Goal: Task Accomplishment & Management: Use online tool/utility

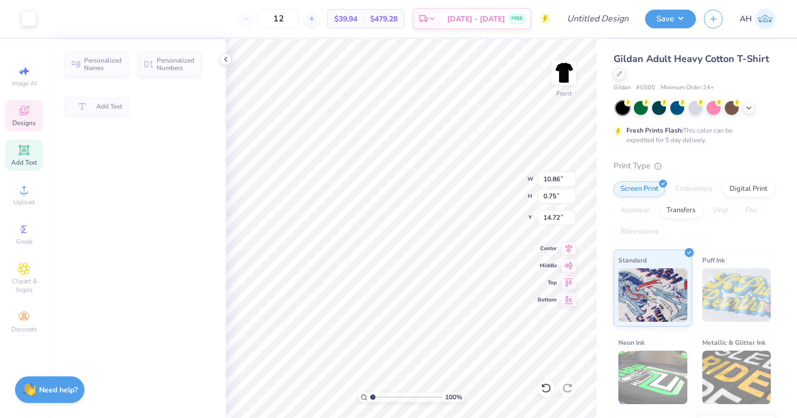
type input "10.86"
type input "0.75"
type input "14.72"
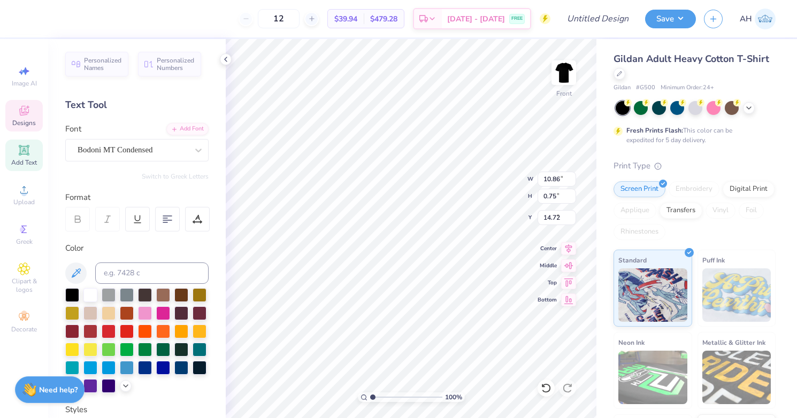
type input "10.57"
type input "1.59"
type input "2.20"
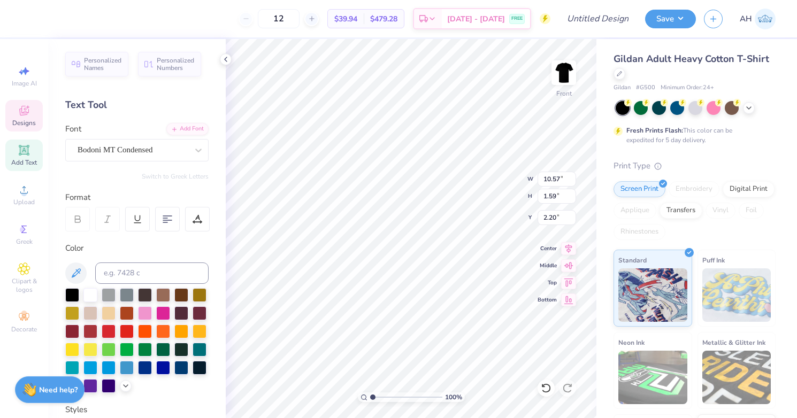
type textarea "PHI ALPHA PI"
type textarea "PHI ALPHA DELTA"
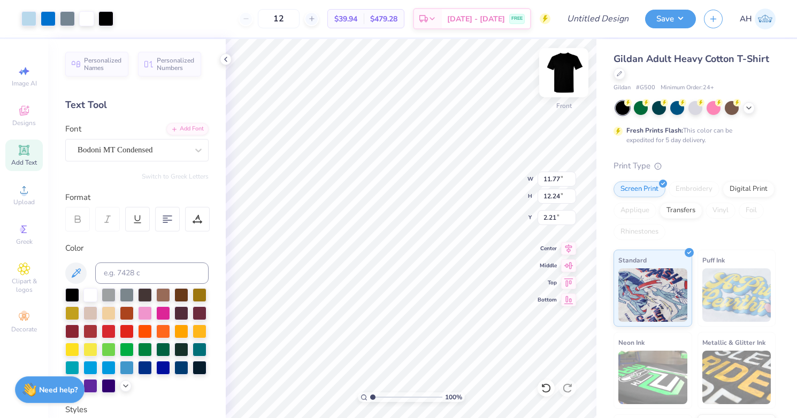
click at [564, 69] on img at bounding box center [564, 72] width 43 height 43
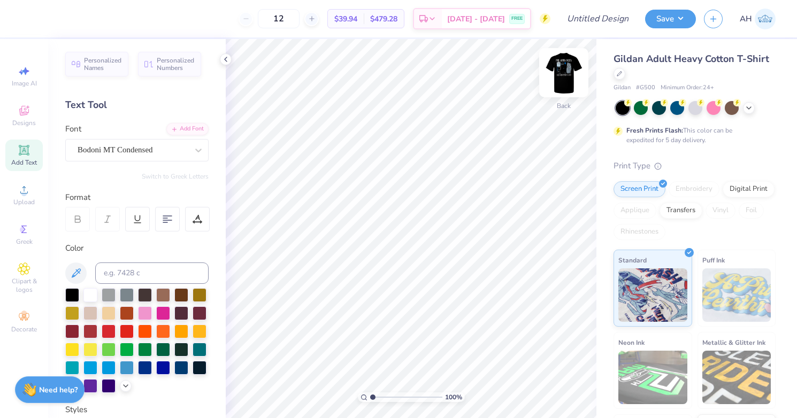
click at [566, 77] on img at bounding box center [564, 72] width 43 height 43
click at [566, 73] on img at bounding box center [564, 72] width 43 height 43
click at [748, 109] on icon at bounding box center [749, 107] width 9 height 9
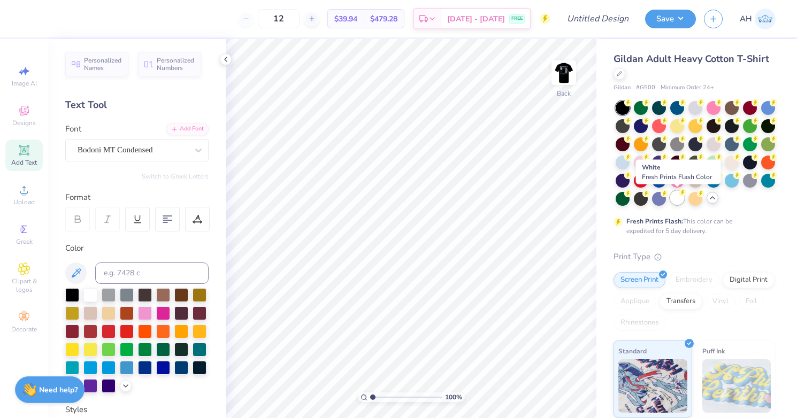
click at [676, 204] on div at bounding box center [678, 198] width 14 height 14
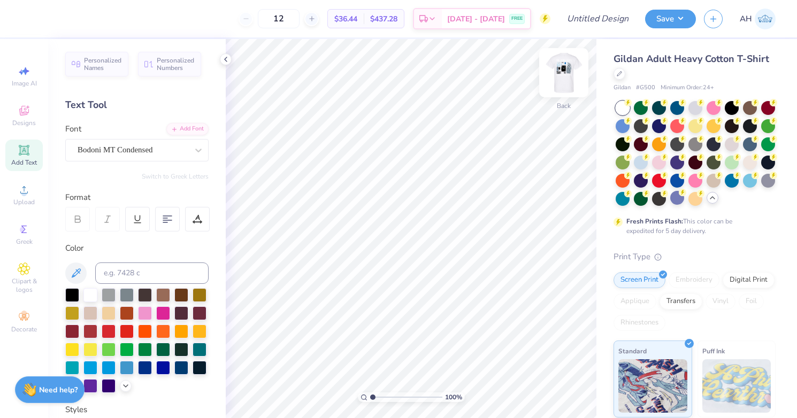
click at [565, 75] on img at bounding box center [564, 72] width 43 height 43
click at [85, 17] on div at bounding box center [86, 17] width 15 height 15
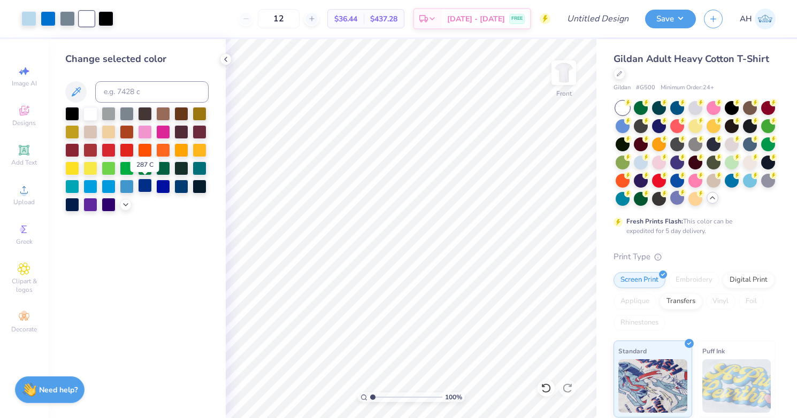
click at [145, 185] on div at bounding box center [145, 186] width 14 height 14
click at [107, 112] on div at bounding box center [109, 113] width 14 height 14
click at [201, 186] on div at bounding box center [200, 186] width 14 height 14
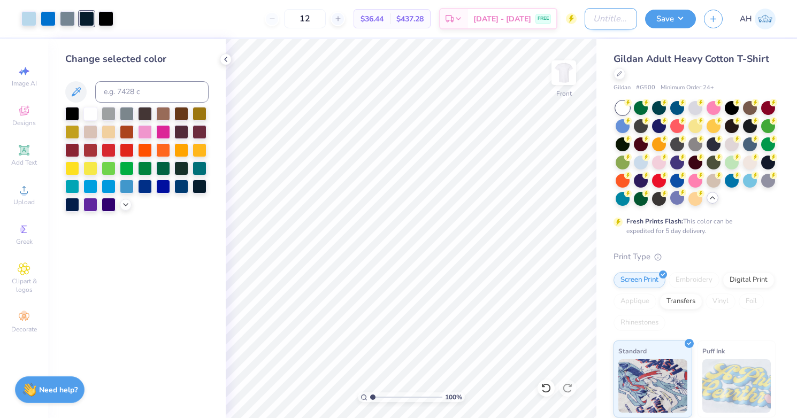
click at [620, 20] on input "Design Title" at bounding box center [611, 18] width 52 height 21
type input "PAD fall rush"
click at [672, 18] on button "Save" at bounding box center [670, 17] width 51 height 19
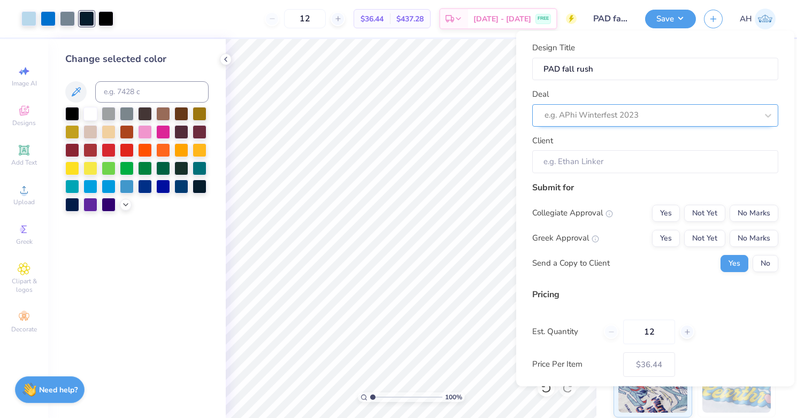
click at [625, 111] on div at bounding box center [651, 115] width 213 height 14
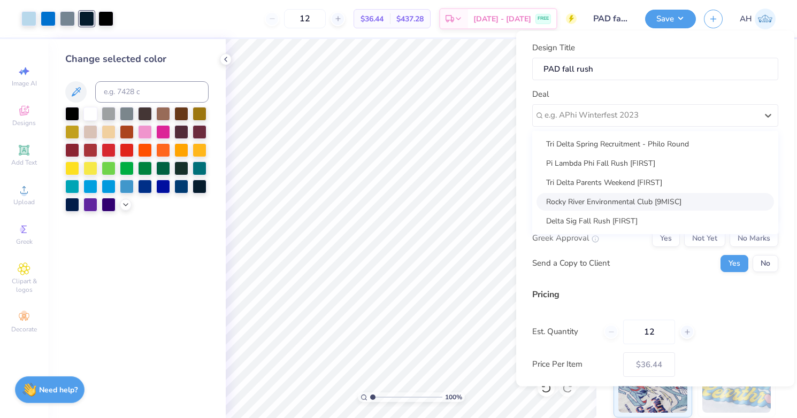
click at [532, 153] on div "Design Title PAD fall rush Deal option Rocky River Environmental Club [9MISC] f…" at bounding box center [655, 209] width 278 height 356
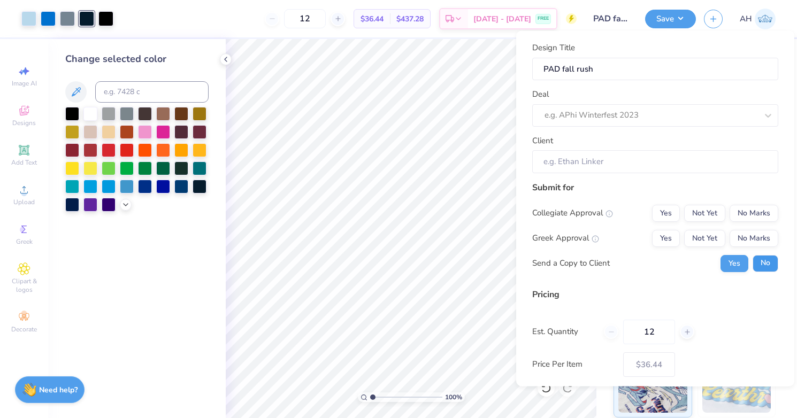
click at [767, 262] on button "No" at bounding box center [766, 263] width 26 height 17
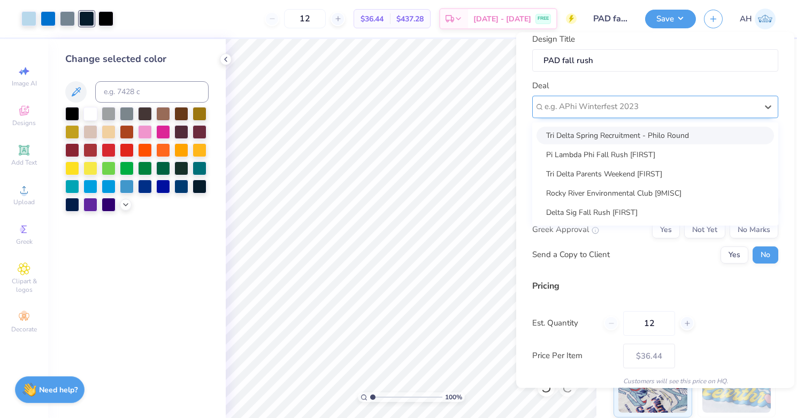
click at [625, 108] on div at bounding box center [651, 107] width 213 height 14
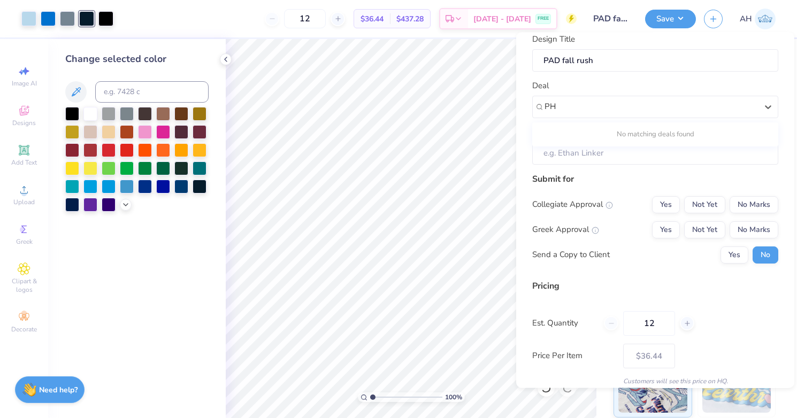
type input "P"
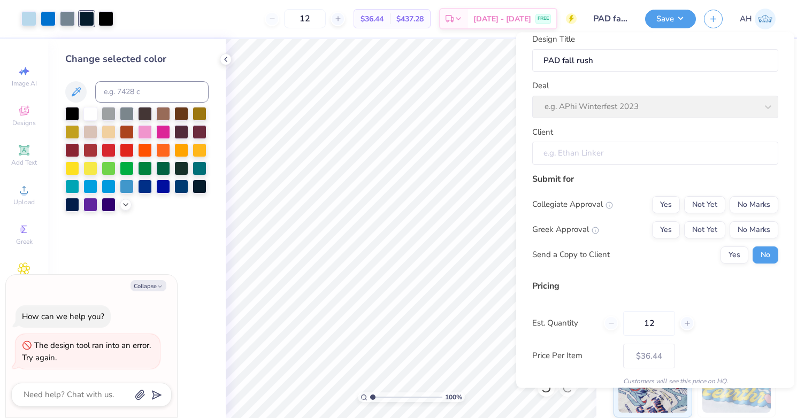
click at [574, 157] on input "Client" at bounding box center [655, 153] width 246 height 23
click at [573, 150] on input "Client" at bounding box center [655, 153] width 246 height 23
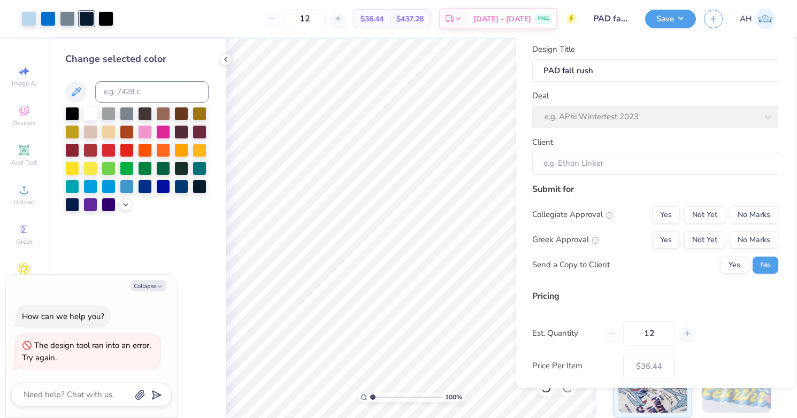
click at [584, 112] on div "Deal e.g. APhi Winterfest 2023" at bounding box center [655, 109] width 246 height 39
click at [605, 112] on div "Deal e.g. APhi Winterfest 2023" at bounding box center [655, 109] width 246 height 39
click at [772, 117] on div "Deal e.g. APhi Winterfest 2023" at bounding box center [655, 109] width 246 height 39
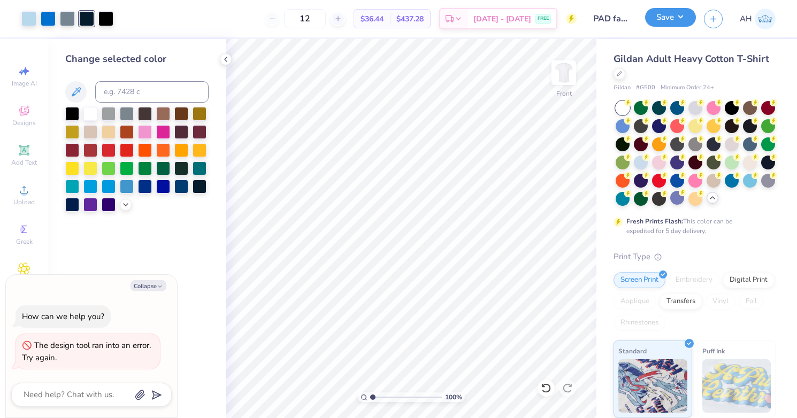
click at [673, 18] on button "Save" at bounding box center [670, 17] width 51 height 19
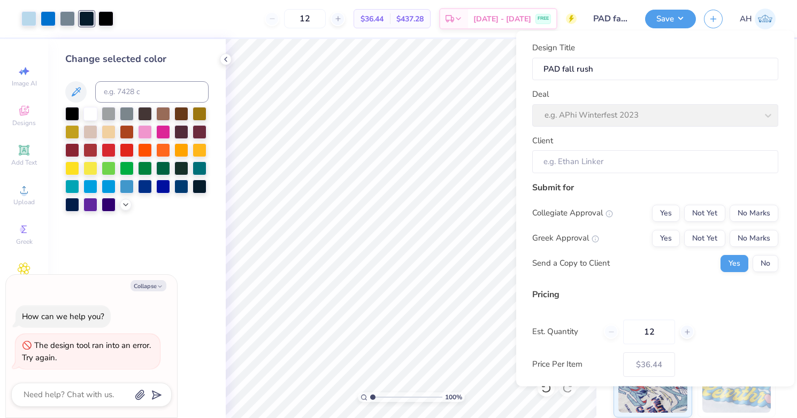
click at [608, 113] on div "Deal e.g. APhi Winterfest 2023" at bounding box center [655, 107] width 246 height 39
click at [588, 164] on input "Client" at bounding box center [655, 161] width 246 height 23
click at [605, 162] on input "Client" at bounding box center [655, 161] width 246 height 23
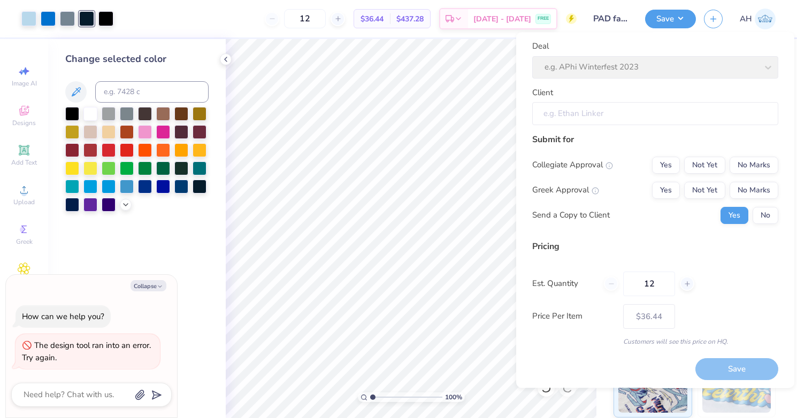
scroll to position [52, 0]
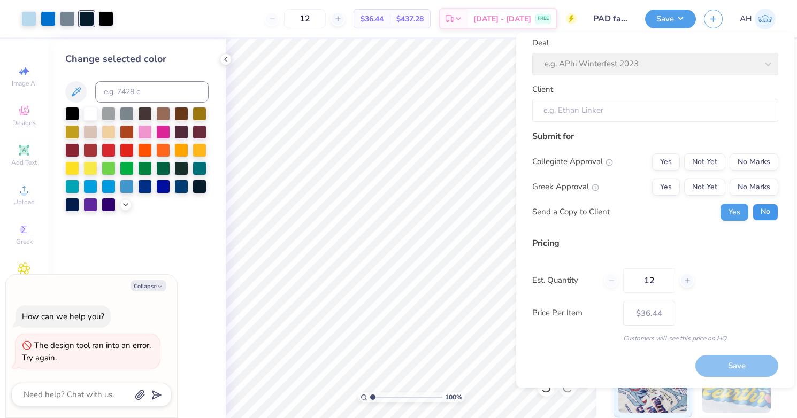
click at [765, 212] on button "No" at bounding box center [766, 212] width 26 height 17
type textarea "x"
click at [739, 367] on div "Save" at bounding box center [737, 367] width 83 height 22
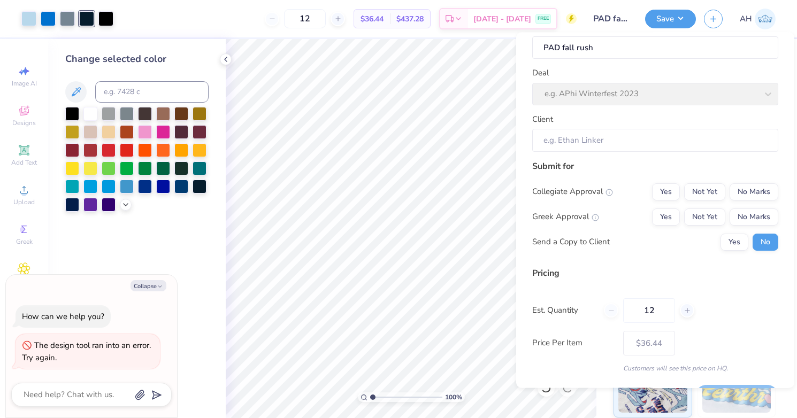
scroll to position [13, 0]
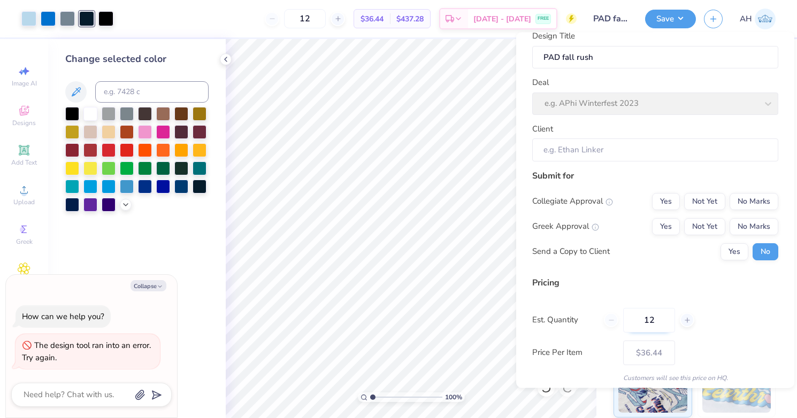
click at [659, 319] on input "12" at bounding box center [649, 320] width 52 height 25
type input "1"
type input "0"
type input "060"
type input "60"
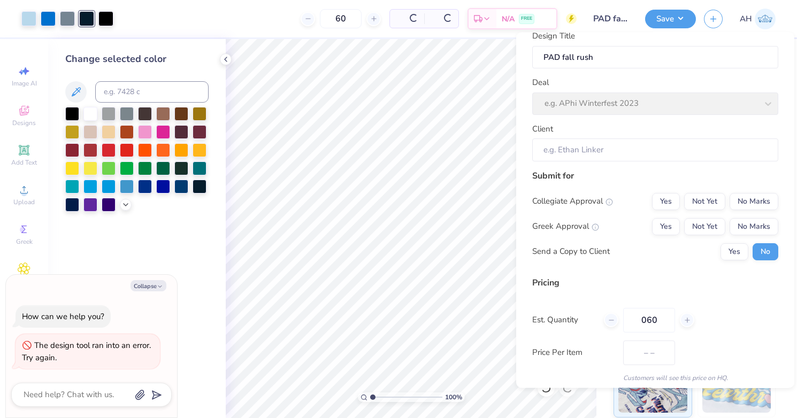
type input "$14.59"
click at [645, 322] on input "060" at bounding box center [649, 320] width 52 height 25
type input "60"
click at [726, 285] on div "Pricing" at bounding box center [655, 282] width 246 height 13
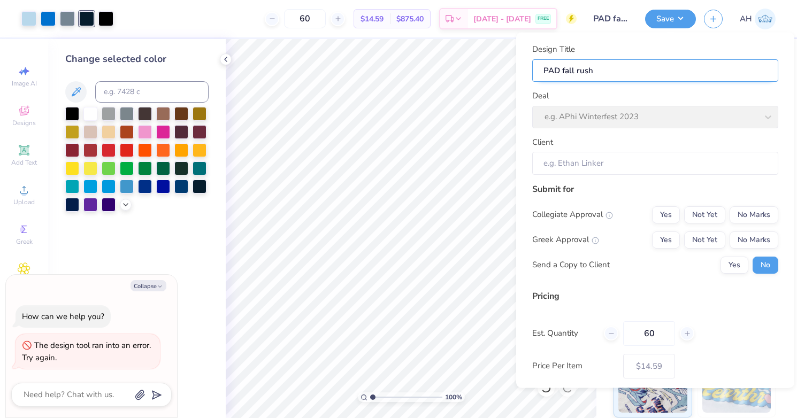
click at [597, 74] on input "PAD fall rush" at bounding box center [655, 70] width 246 height 23
type input "PAD fall rus"
type textarea "x"
type input "PAD fall rus"
type input "PAD fall ru"
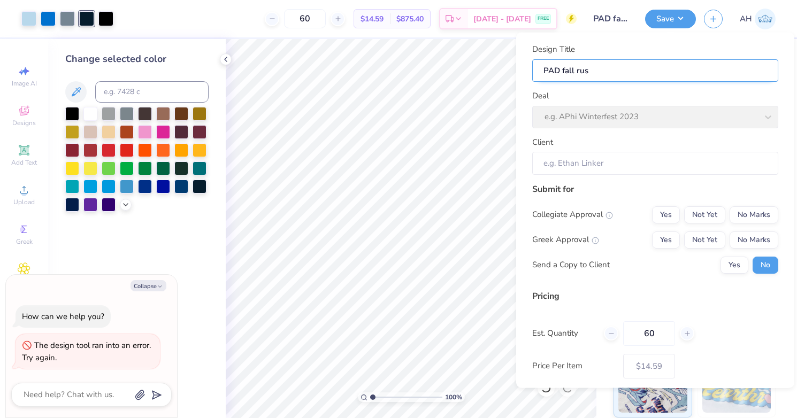
type textarea "x"
type input "PAD fall ru"
type input "PAD fall r"
type textarea "x"
type input "PAD fall r"
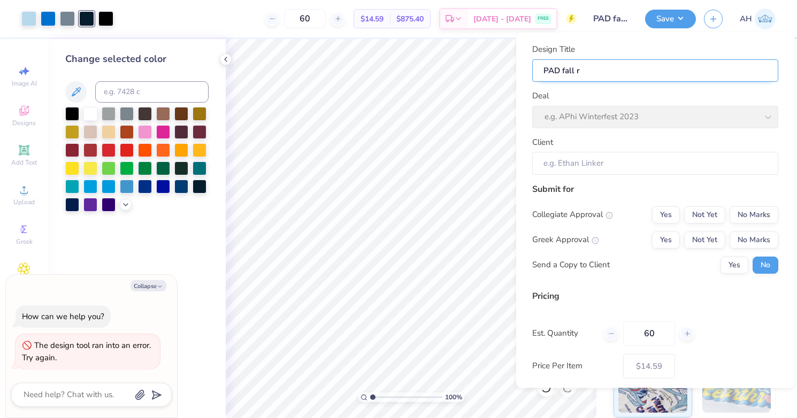
type input "PAD fall"
type textarea "x"
type input "PAD fall"
type textarea "x"
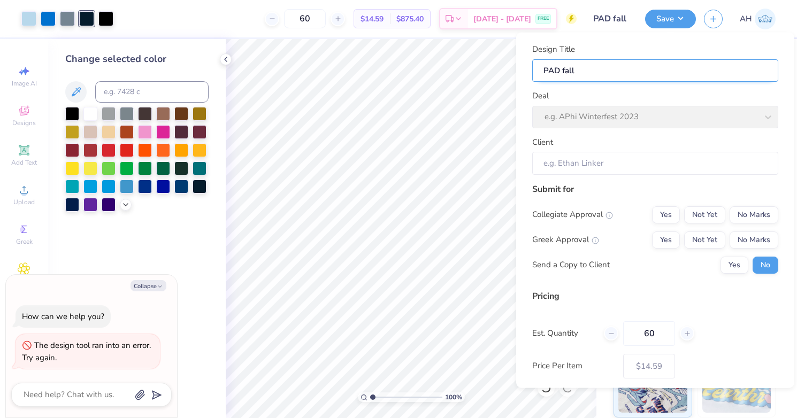
type input "PAD fall"
type input "PAD fal"
type textarea "x"
type input "PAD fal"
type input "PAD fa"
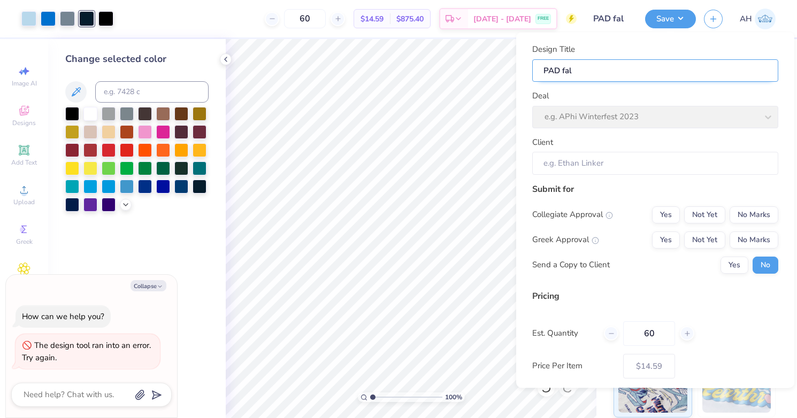
type textarea "x"
type input "PAD fa"
type input "PAD f"
type textarea "x"
type input "PAD f"
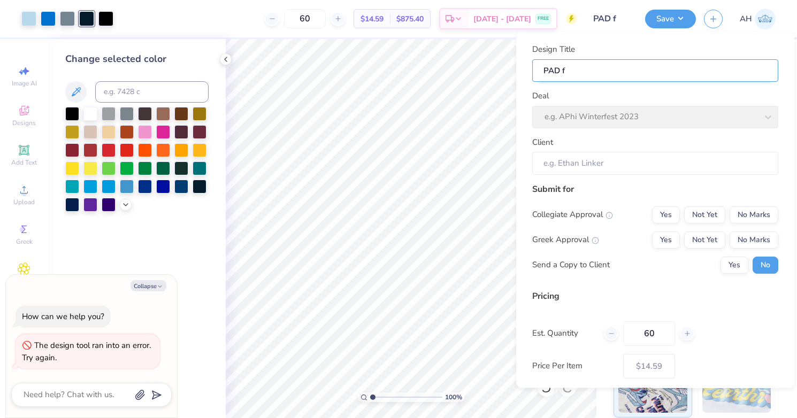
type input "PAD"
type textarea "x"
type input "PAD"
type textarea "x"
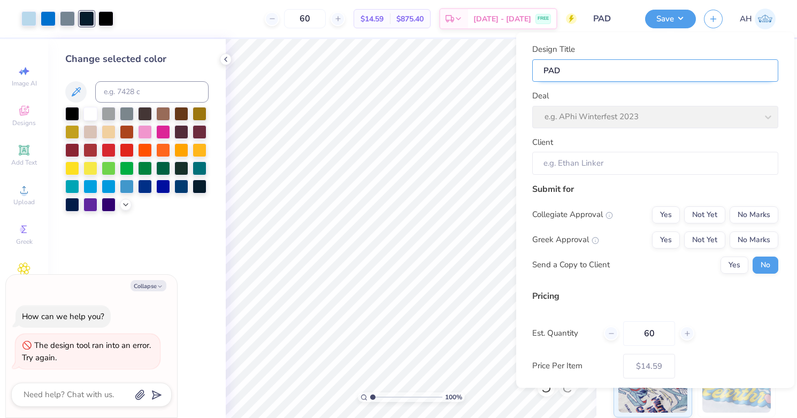
type input "PAD"
type input "PA"
type textarea "x"
type input "PA"
type input "P"
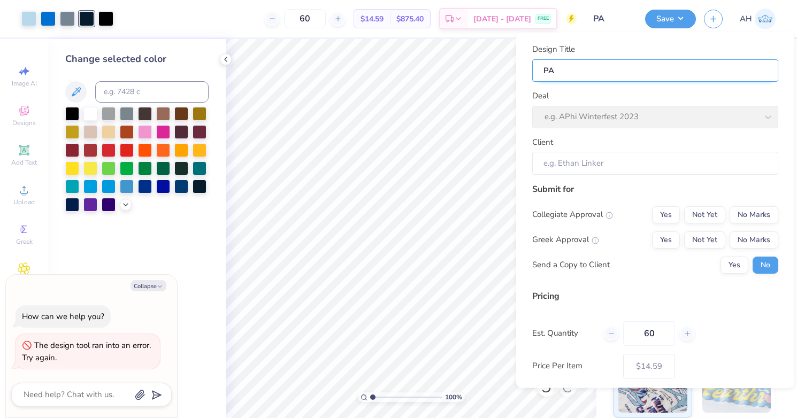
type textarea "x"
type input "P"
type input "Ph"
type textarea "x"
type input "Ph"
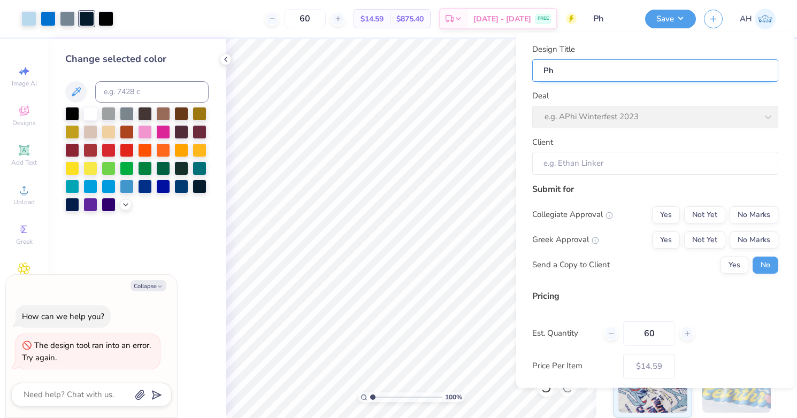
type input "Phi"
type textarea "x"
type input "Phi"
type textarea "x"
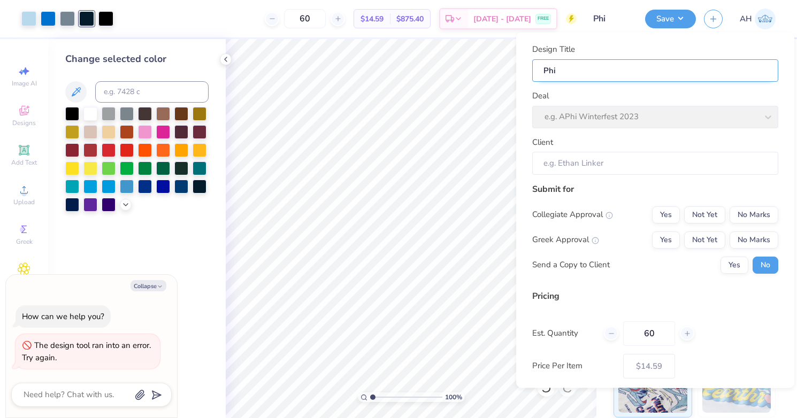
type input "Phi"
type input "Phi A"
type textarea "x"
type input "Phi Al"
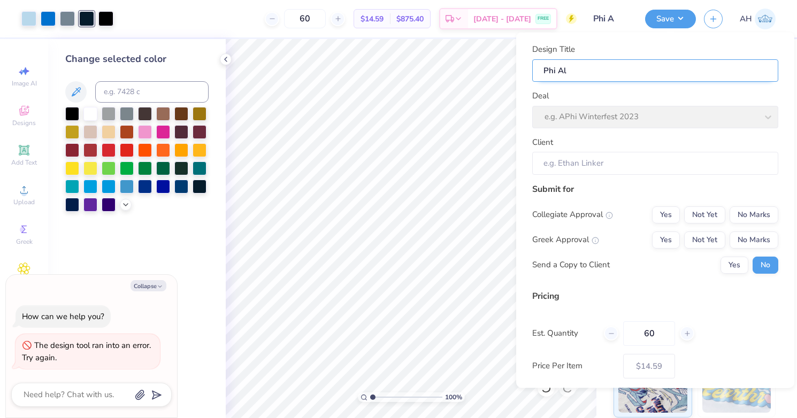
type textarea "x"
type input "Phi Alp"
type textarea "x"
type input "Phi Alp"
type input "Phi Alph"
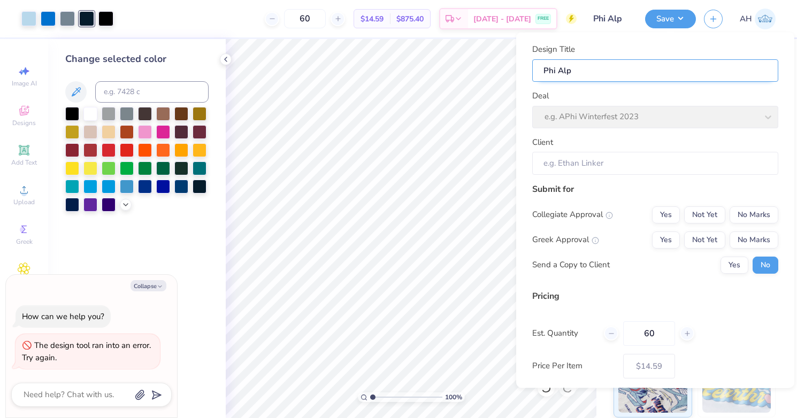
type textarea "x"
type input "Phi Alph"
type input "Phi Alpha"
type textarea "x"
type input "Phi Alpha"
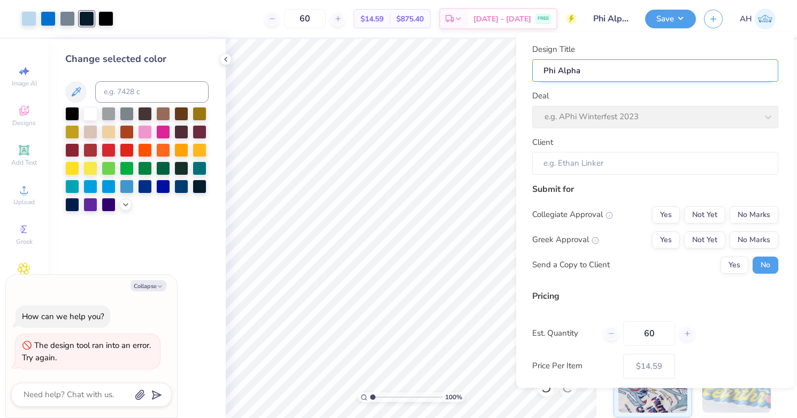
type input "Phi Alpha"
type textarea "x"
type input "Phi Alpha"
type input "Phi Alpha D"
type textarea "x"
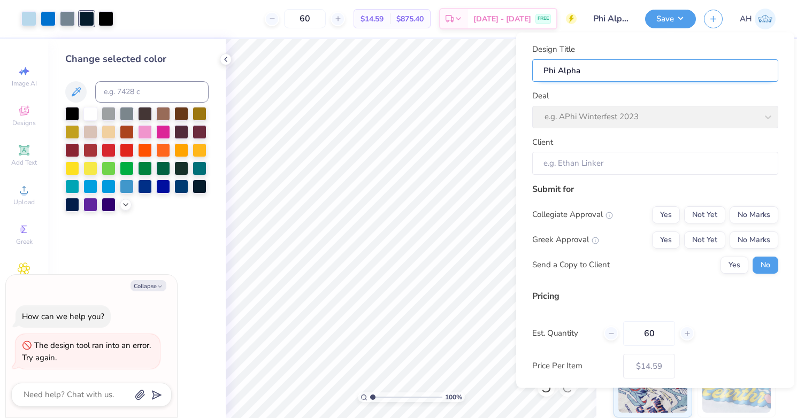
type input "Phi Alpha D"
type input "Phi Alpha De"
type textarea "x"
type input "Phi Alpha De"
type input "Phi Alpha Del"
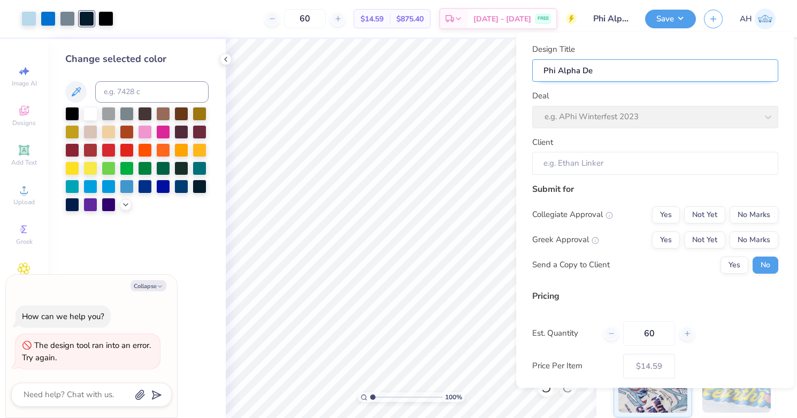
type textarea "x"
type input "Phi Alpha Delt"
type textarea "x"
type input "Phi Alpha Delt"
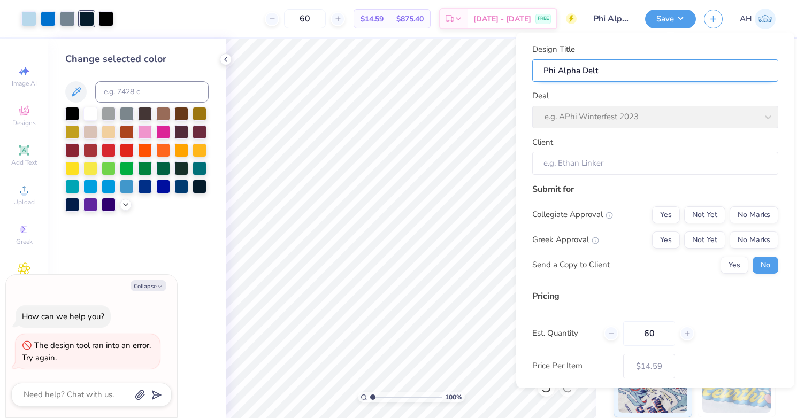
type textarea "x"
type input "Phi Alpha Delt"
type input "Phi Alpha Delt F"
type textarea "x"
type input "Phi Alpha Delt F"
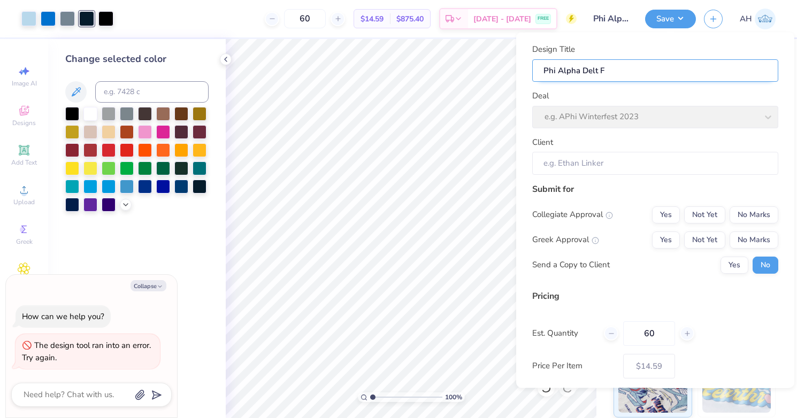
type input "Phi Alpha Delt Fa"
type textarea "x"
type input "Phi Alpha Delt Fa"
type input "Phi Alpha Delt Fal"
type textarea "x"
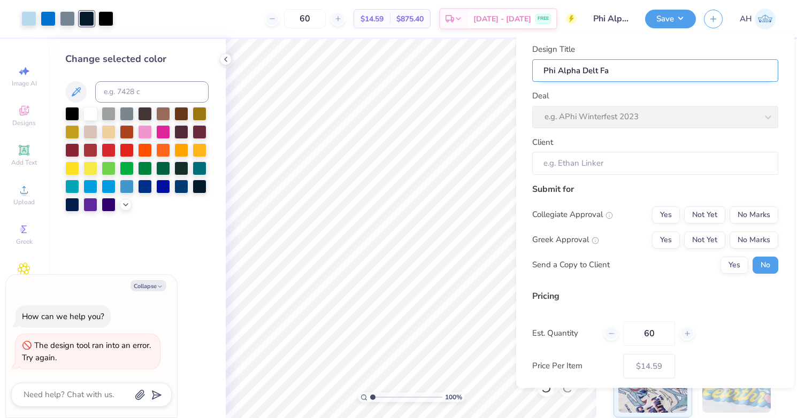
type input "Phi Alpha Delt Fal"
type input "Phi Alpha Delt Fall"
type textarea "x"
type input "Phi Alpha Delt Fall"
type input "Phi Alpha Delt Fal"
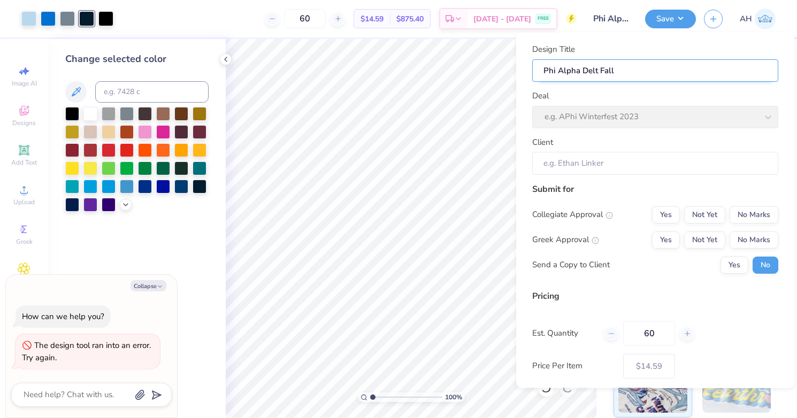
type textarea "x"
type input "Phi Alpha Delt Fal"
type input "Phi Alpha Delt Fa"
type textarea "x"
type input "Phi Alpha Delt Fa"
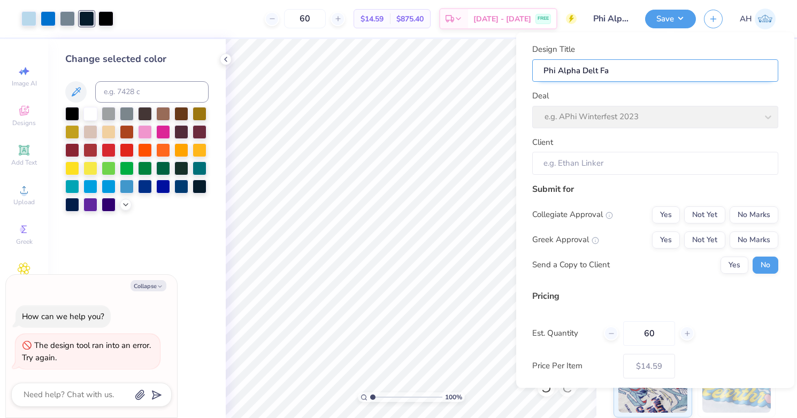
type input "Phi Alpha Delt F"
type textarea "x"
type input "Phi Alpha Delt F"
type input "Phi Alpha Delt"
type textarea "x"
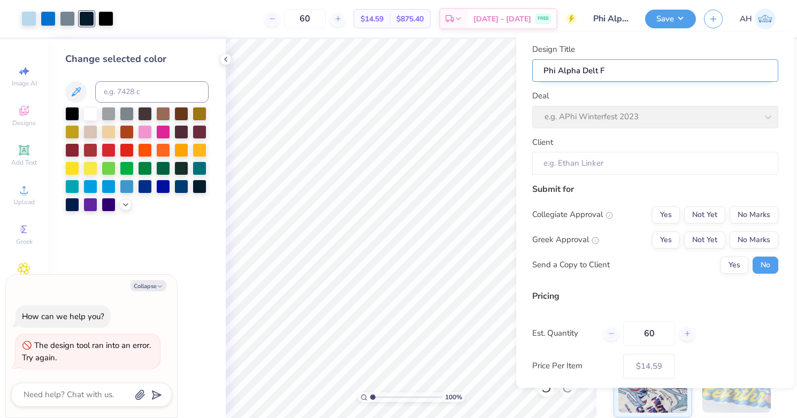
type input "Phi Alpha Delt"
type textarea "x"
type input "Phi Alpha Delt"
type input "Phi Alpha Delta"
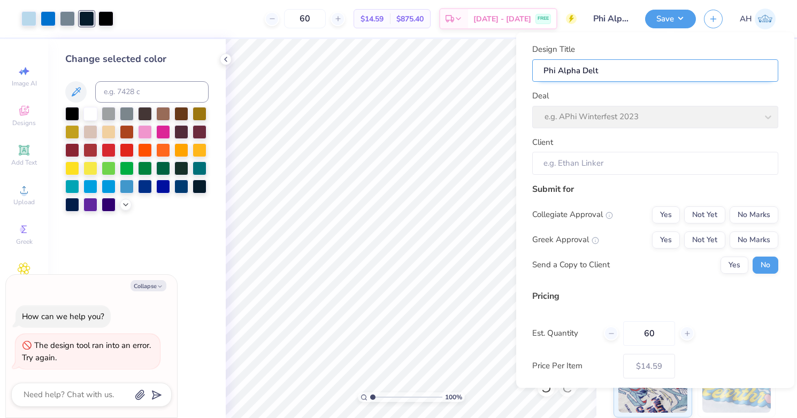
type textarea "x"
type input "Phi Alpha Delta"
type textarea "x"
type input "Phi Alpha Delta F"
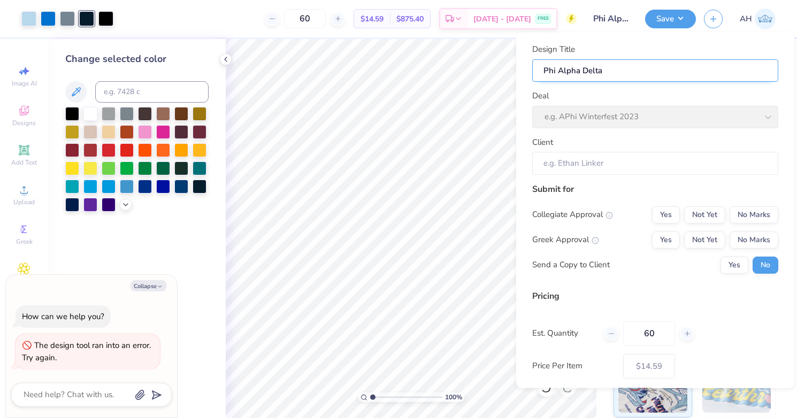
type textarea "x"
type input "Phi Alpha Delta F"
type input "Phi Alpha Delta Fa"
type textarea "x"
type input "Phi Alpha Delta Fa"
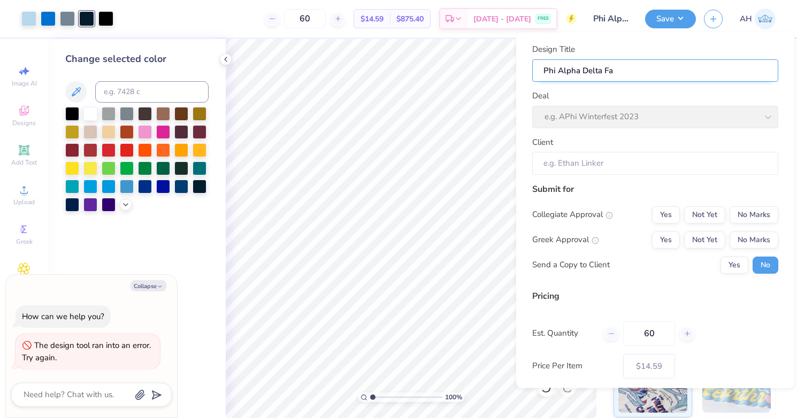
type input "Phi Alpha Delta Fal"
type textarea "x"
type input "Phi Alpha Delta Fal"
type input "Phi Alpha Delta Fall"
type textarea "x"
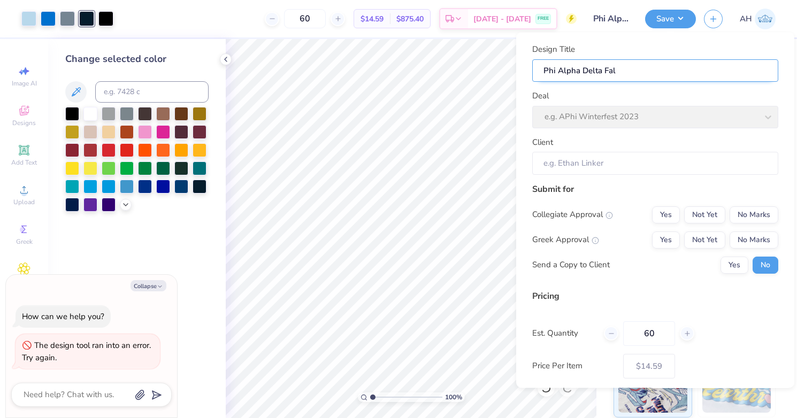
type input "Phi Alpha Delta Fall"
type textarea "x"
type input "Phi Alpha Delta Fall"
type input "Phi Alpha Delta Fall R"
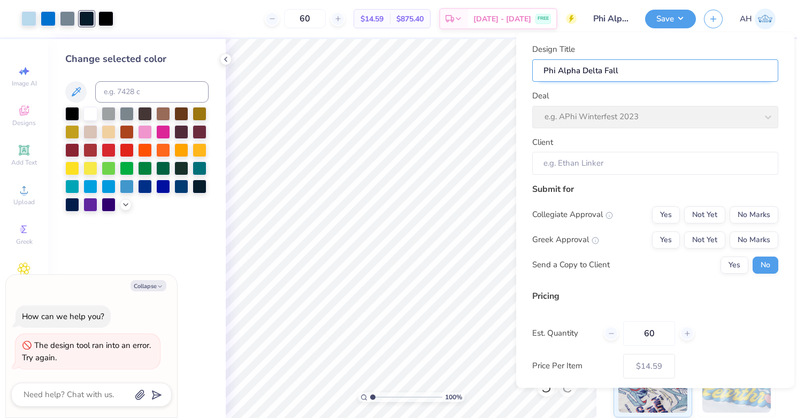
type textarea "x"
type input "Phi Alpha Delta Fall R"
type input "Phi Alpha Delta Fall Re"
type textarea "x"
type input "Phi Alpha Delta Fall Re"
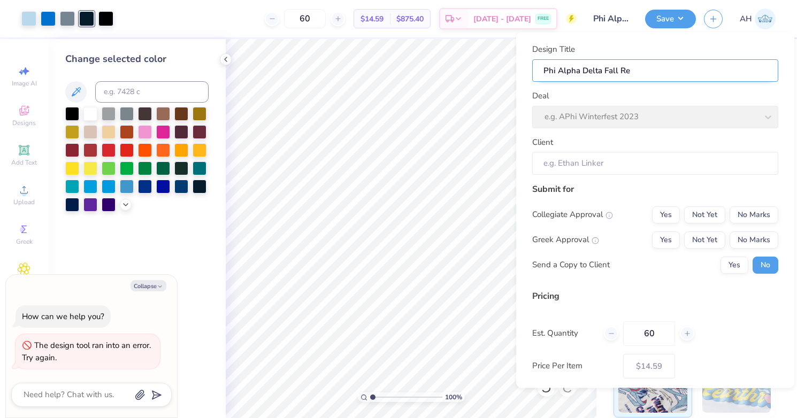
type input "Phi Alpha Delta Fall Rec"
type textarea "x"
type input "Phi Alpha Delta Fall Rec"
type input "Phi Alpha Delta Fall Recr"
type textarea "x"
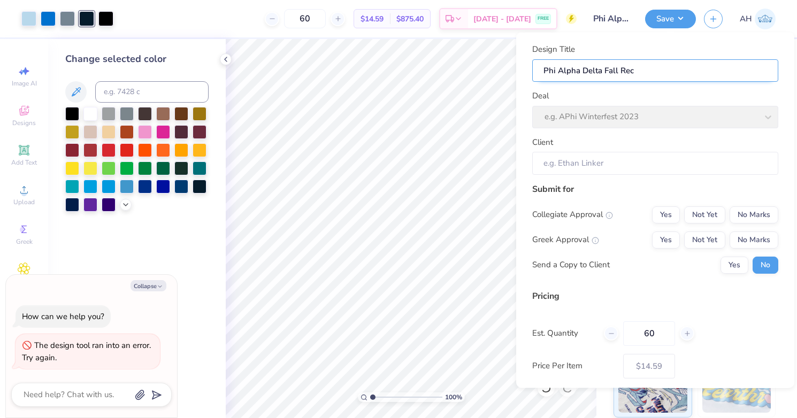
type input "Phi Alpha Delta Fall Recr"
type input "Phi Alpha Delta Fall Recru"
type textarea "x"
type input "Phi Alpha Delta Fall Recru"
type input "Phi Alpha Delta Fall Recrui"
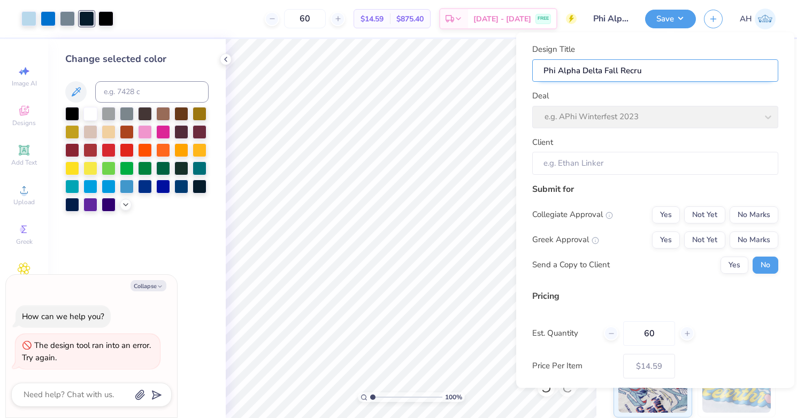
type textarea "x"
type input "Phi Alpha Delta Fall Recrui"
type input "Phi Alpha Delta Fall Recruit"
type textarea "x"
type input "Phi Alpha Delta Fall Recruit"
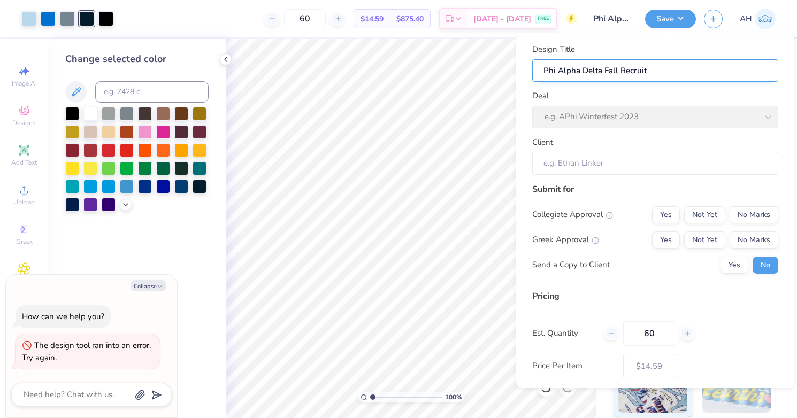
type input "Phi Alpha Delta Fall Recruitm"
type textarea "x"
type input "Phi Alpha Delta Fall Recruitm"
type input "Phi Alpha Delta Fall Recruitme"
type textarea "x"
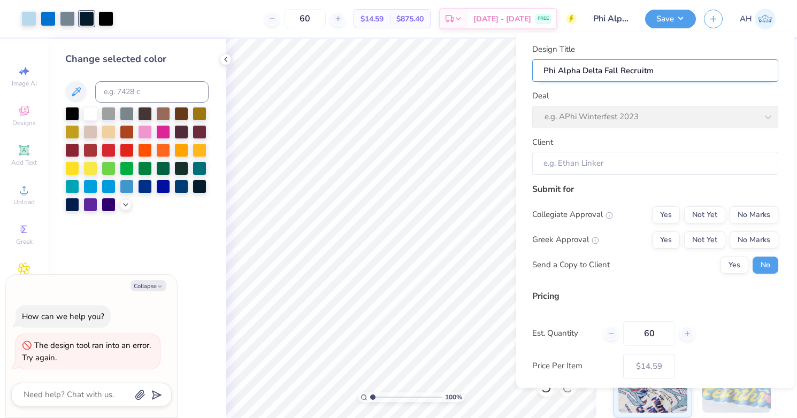
type input "Phi Alpha Delta Fall Recruitme"
type input "Phi Alpha Delta Fall Recruitmen"
type textarea "x"
type input "Phi Alpha Delta Fall Recruitment"
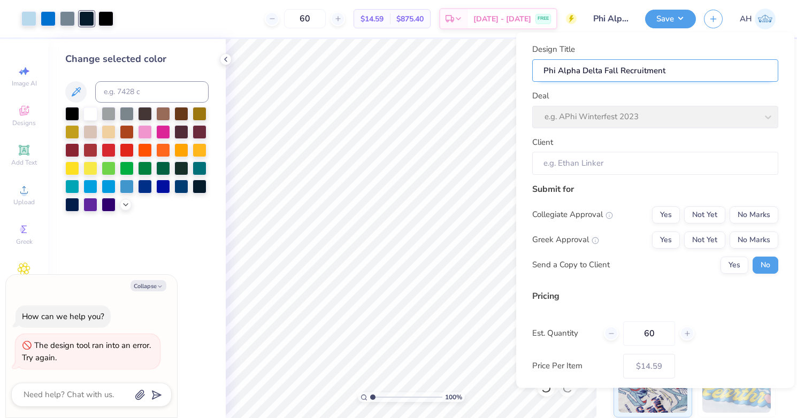
type textarea "x"
type input "Phi Alpha Delta Fall Recruitment"
click at [591, 112] on div "Deal e.g. APhi Winterfest 2023" at bounding box center [655, 109] width 246 height 39
click at [592, 92] on div "Deal e.g. APhi Winterfest 2023" at bounding box center [655, 109] width 246 height 39
click at [669, 70] on input "Phi Alpha Delta Fall Recruitment" at bounding box center [655, 70] width 246 height 23
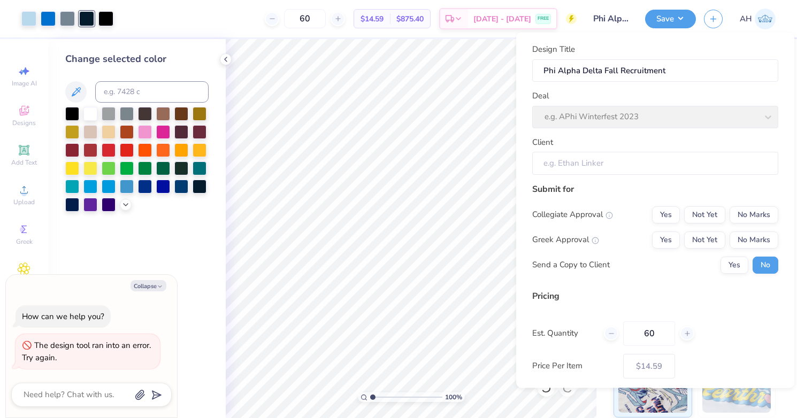
click at [575, 164] on input "Client" at bounding box center [655, 163] width 246 height 23
click at [668, 215] on button "Yes" at bounding box center [666, 214] width 28 height 17
click at [668, 238] on button "Yes" at bounding box center [666, 239] width 28 height 17
click at [629, 165] on input "Client" at bounding box center [655, 163] width 246 height 23
click at [616, 163] on input "Client" at bounding box center [655, 163] width 246 height 23
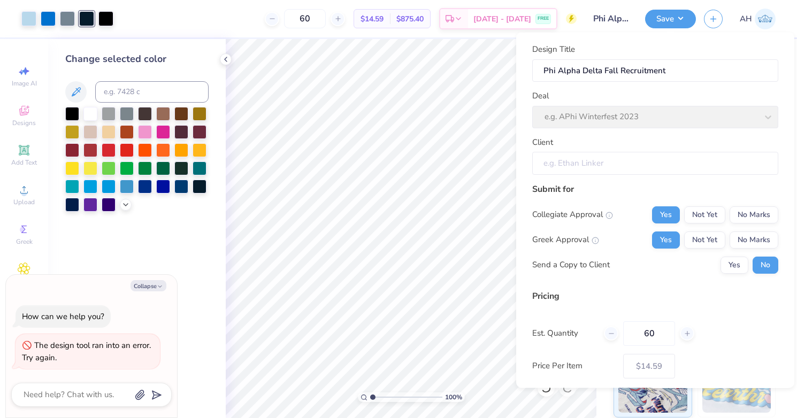
click at [616, 163] on input "Client" at bounding box center [655, 163] width 246 height 23
click at [766, 161] on input "Client" at bounding box center [655, 163] width 246 height 23
click at [717, 111] on div "Deal e.g. APhi Winterfest 2023" at bounding box center [655, 109] width 246 height 39
click at [633, 296] on div "Pricing" at bounding box center [655, 296] width 246 height 13
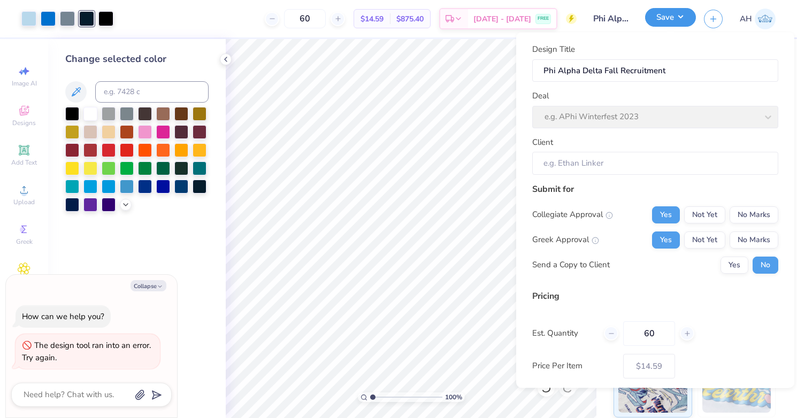
click at [671, 21] on button "Save" at bounding box center [670, 17] width 51 height 19
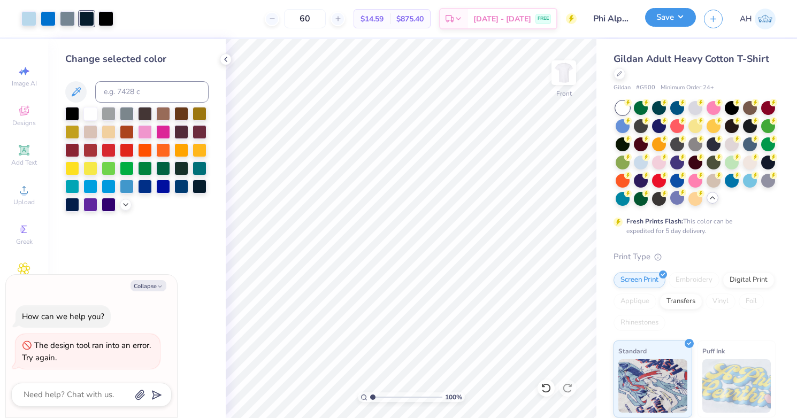
click at [670, 21] on button "Save" at bounding box center [670, 17] width 51 height 19
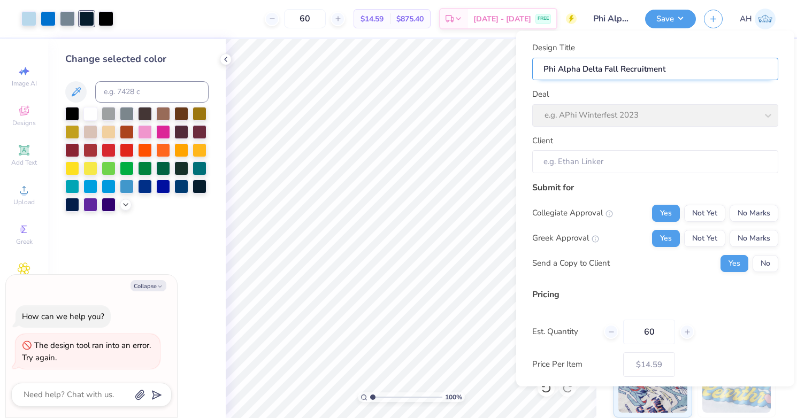
click at [639, 67] on input "Phi Alpha Delta Fall Recruitment" at bounding box center [655, 68] width 246 height 23
click at [625, 114] on div "Deal e.g. APhi Winterfest 2023" at bounding box center [655, 107] width 246 height 39
click at [637, 151] on input "Client" at bounding box center [655, 161] width 246 height 23
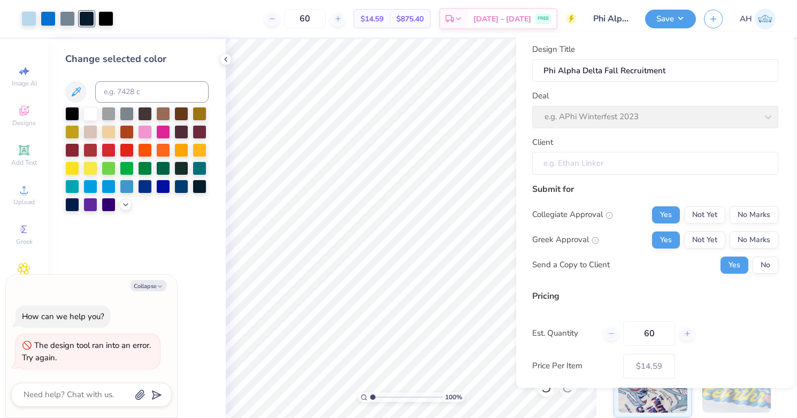
scroll to position [52, 0]
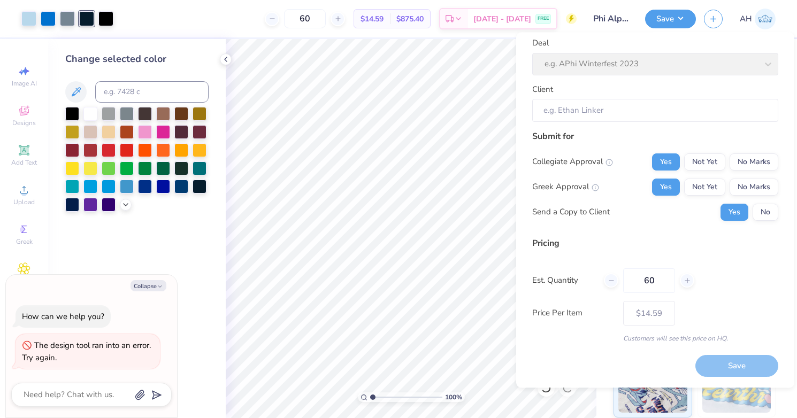
click at [739, 363] on div "Save" at bounding box center [737, 367] width 83 height 22
click at [730, 368] on div "Save" at bounding box center [737, 367] width 83 height 22
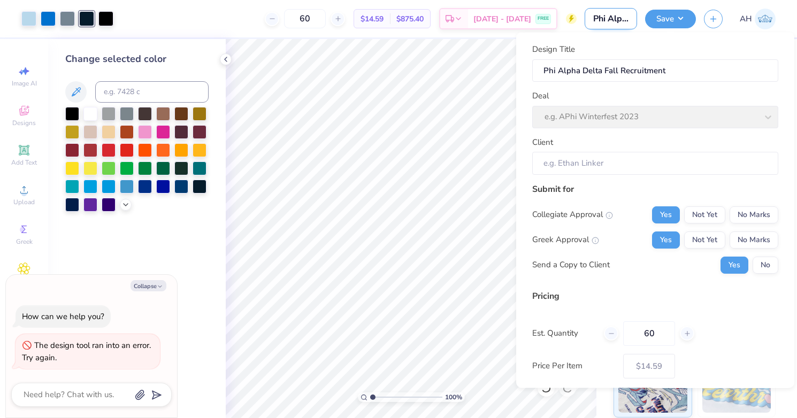
click at [618, 15] on input "Phi Alpha Delta Fall Recruitment" at bounding box center [611, 18] width 52 height 21
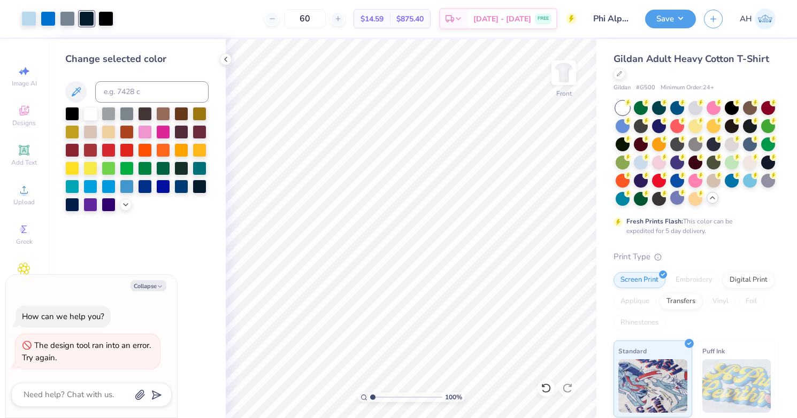
click at [86, 352] on div "The design tool ran into an error. Try again." at bounding box center [88, 352] width 132 height 24
type textarea "x"
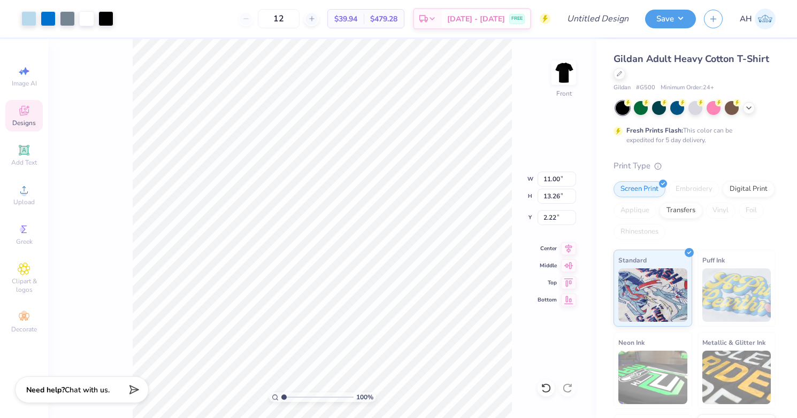
type input "2.64"
